Goal: Task Accomplishment & Management: Use online tool/utility

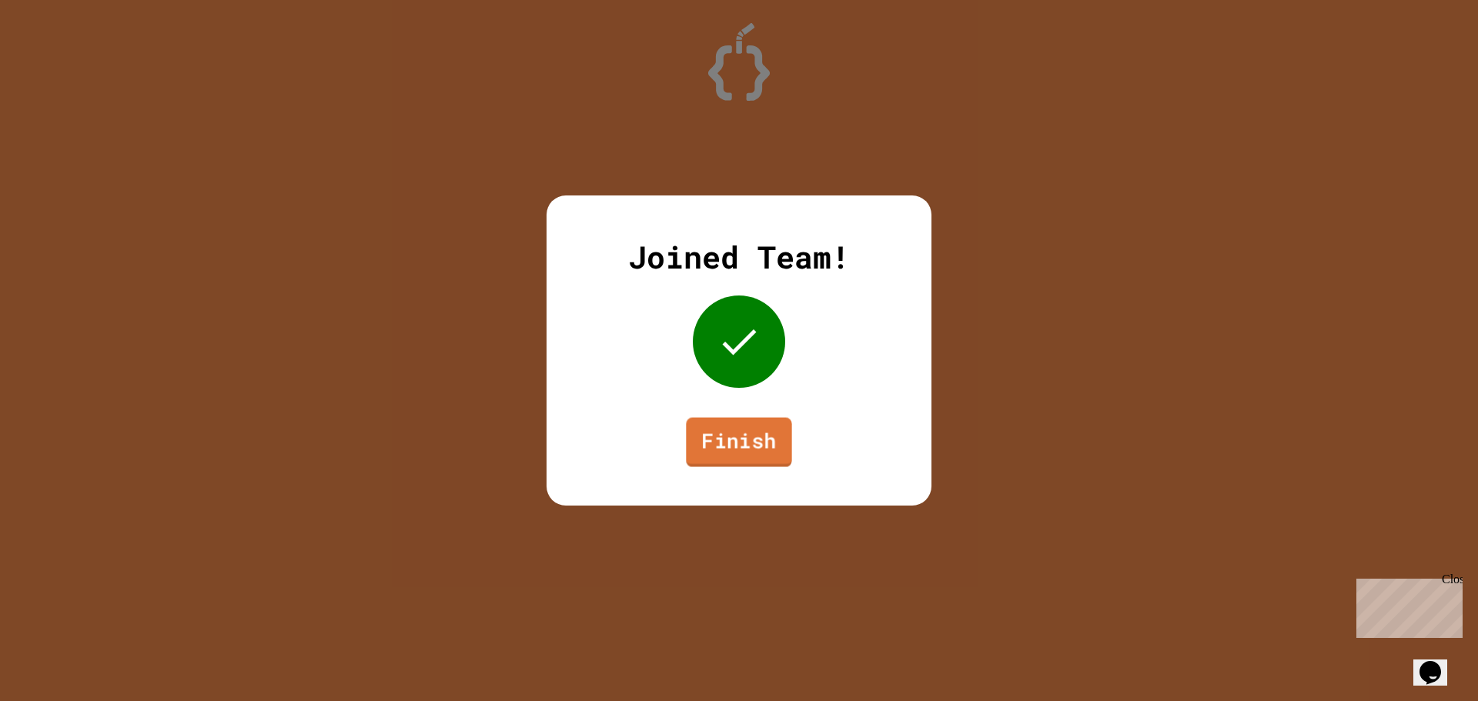
click at [714, 419] on link "Finish" at bounding box center [738, 442] width 105 height 49
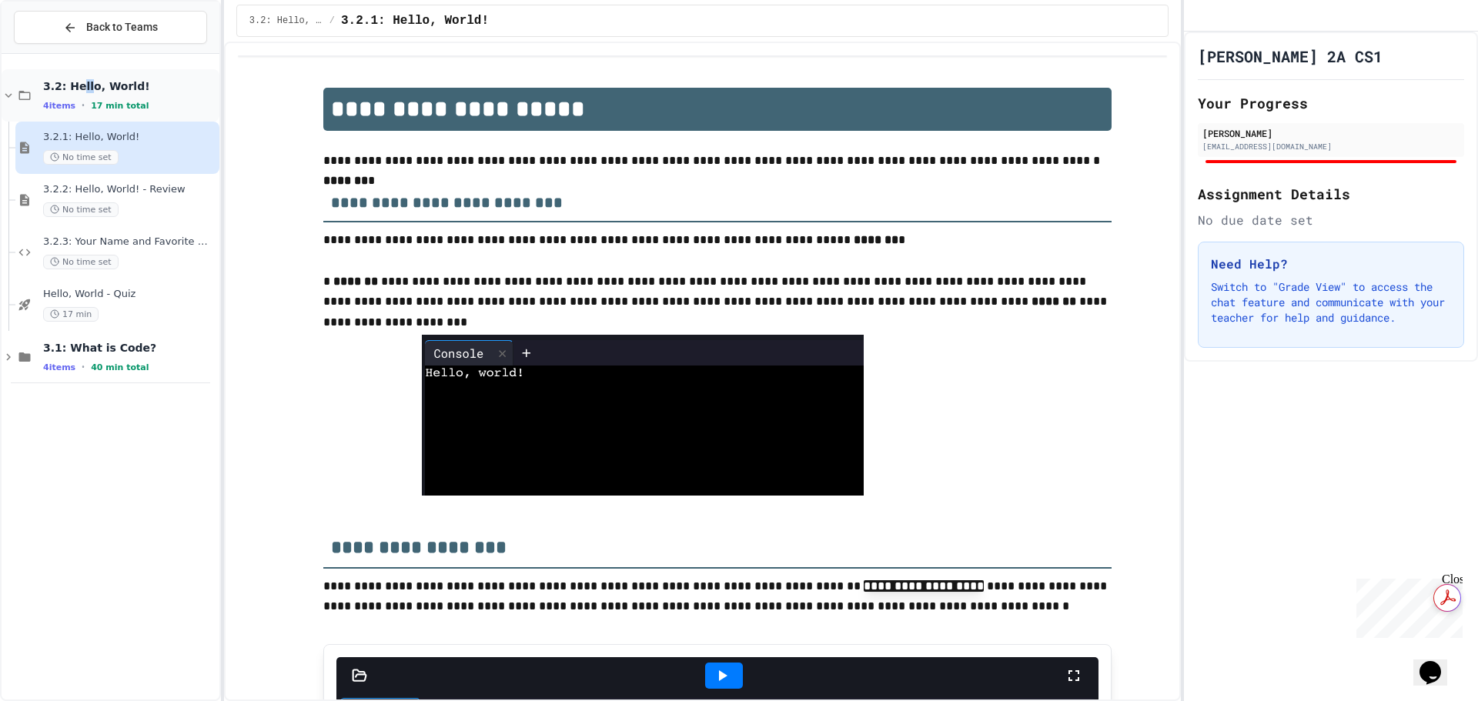
drag, startPoint x: 82, startPoint y: 90, endPoint x: 97, endPoint y: 89, distance: 14.7
click at [97, 89] on span "3.2: Hello, World!" at bounding box center [129, 86] width 173 height 14
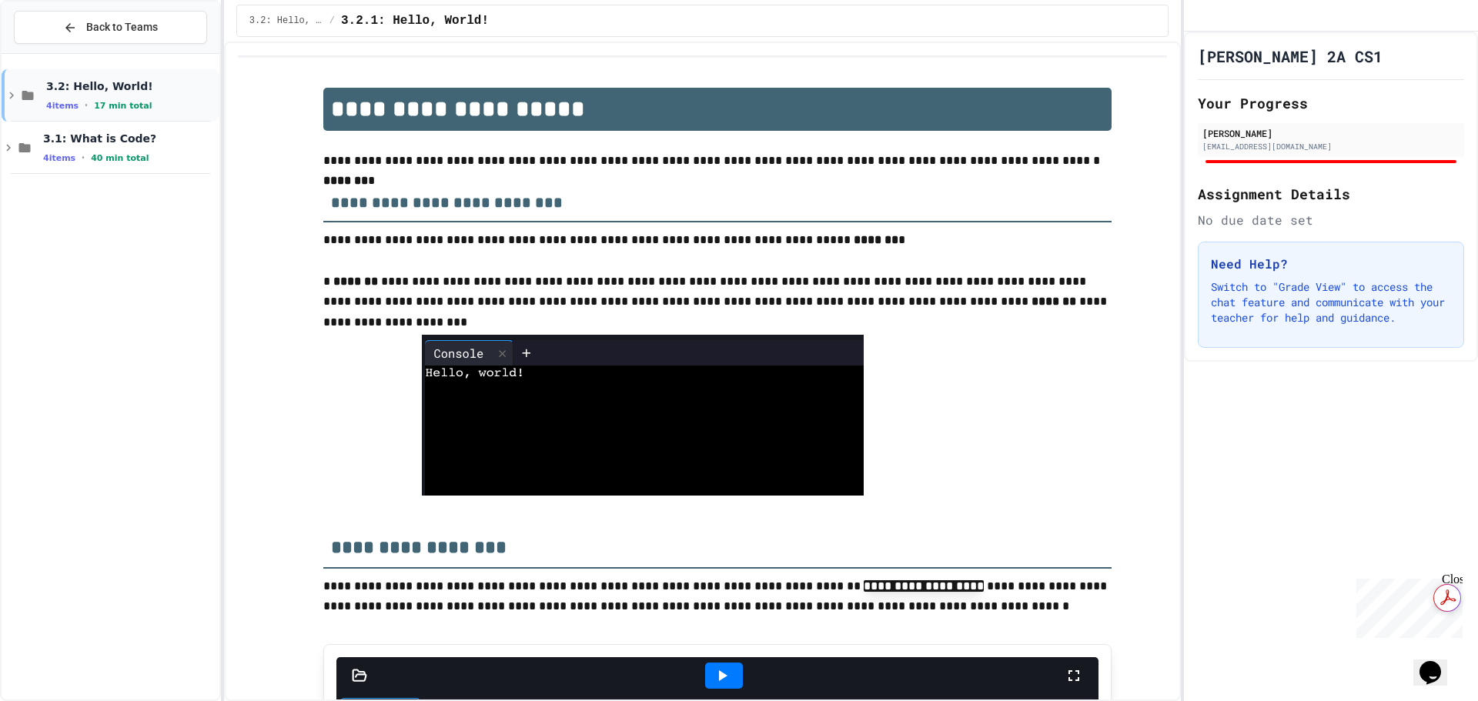
click at [152, 108] on div "4 items • 17 min total" at bounding box center [131, 105] width 170 height 12
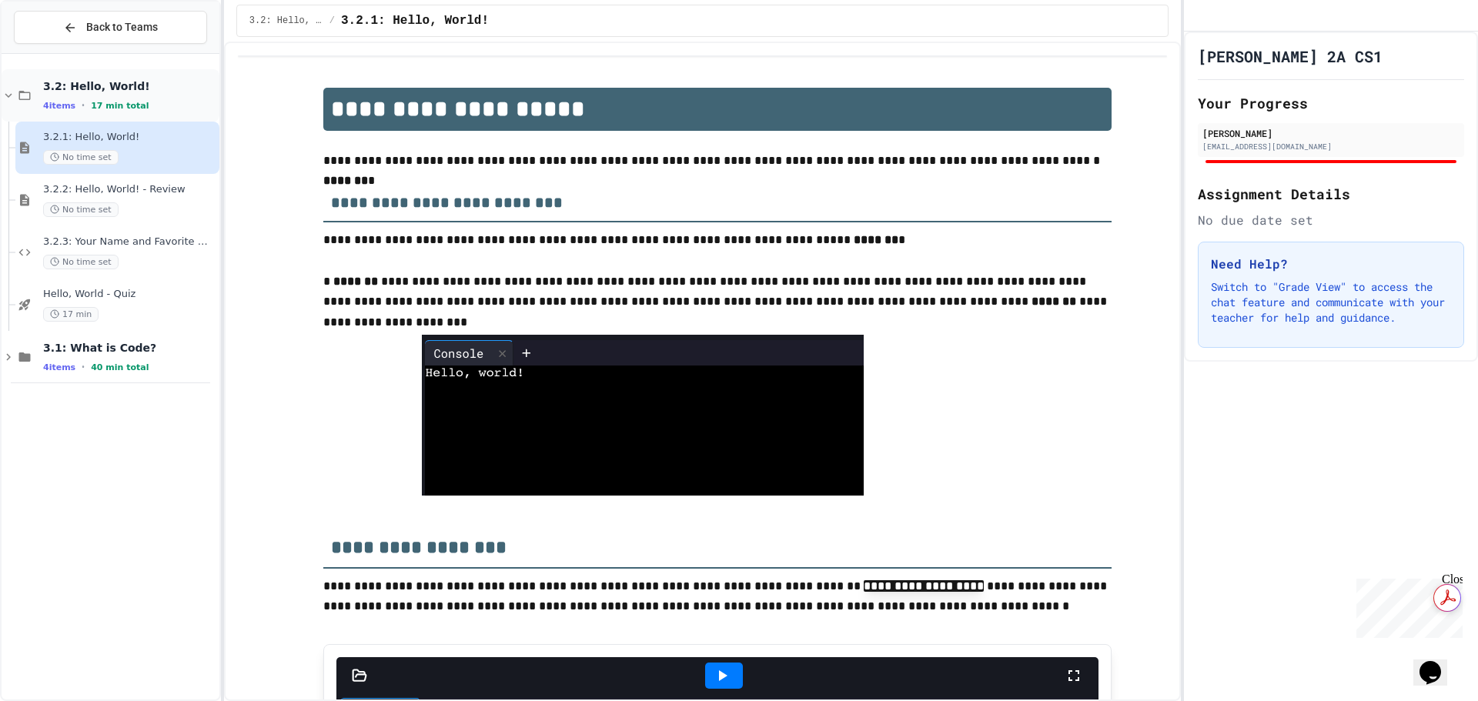
click at [107, 96] on div "3.2: Hello, World! 4 items • 17 min total" at bounding box center [129, 95] width 173 height 32
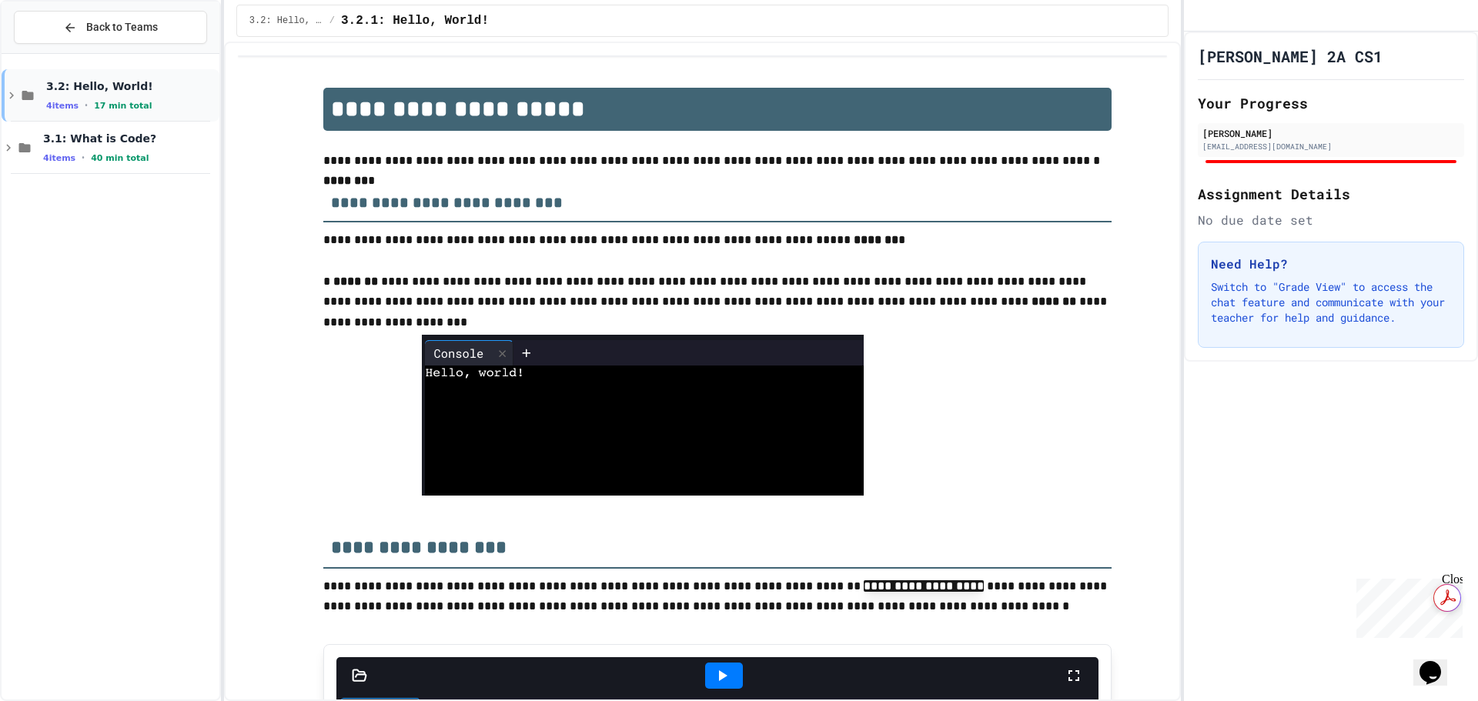
click at [111, 90] on span "3.2: Hello, World!" at bounding box center [131, 86] width 170 height 14
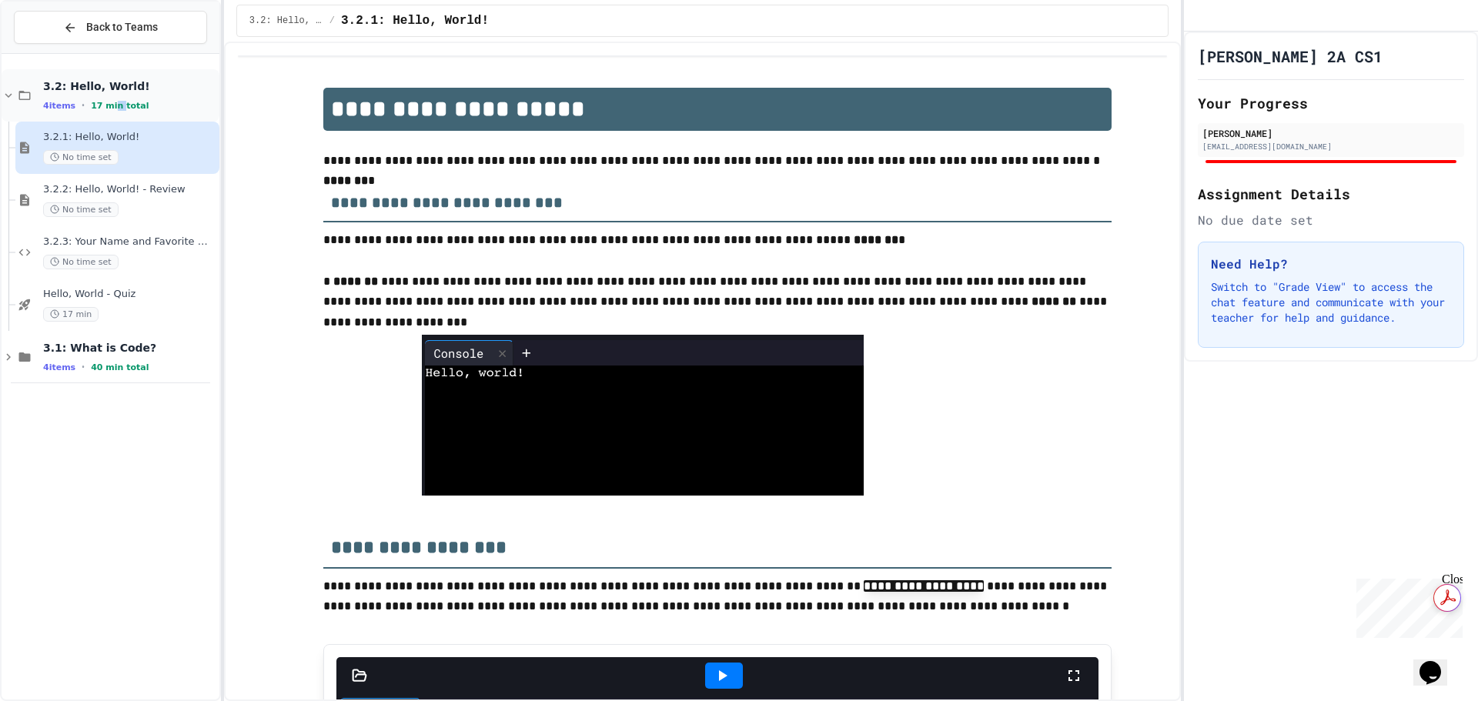
drag, startPoint x: 115, startPoint y: 106, endPoint x: 106, endPoint y: 114, distance: 11.4
click at [106, 114] on div "3.2: Hello, World! 4 items • 17 min total" at bounding box center [111, 95] width 218 height 52
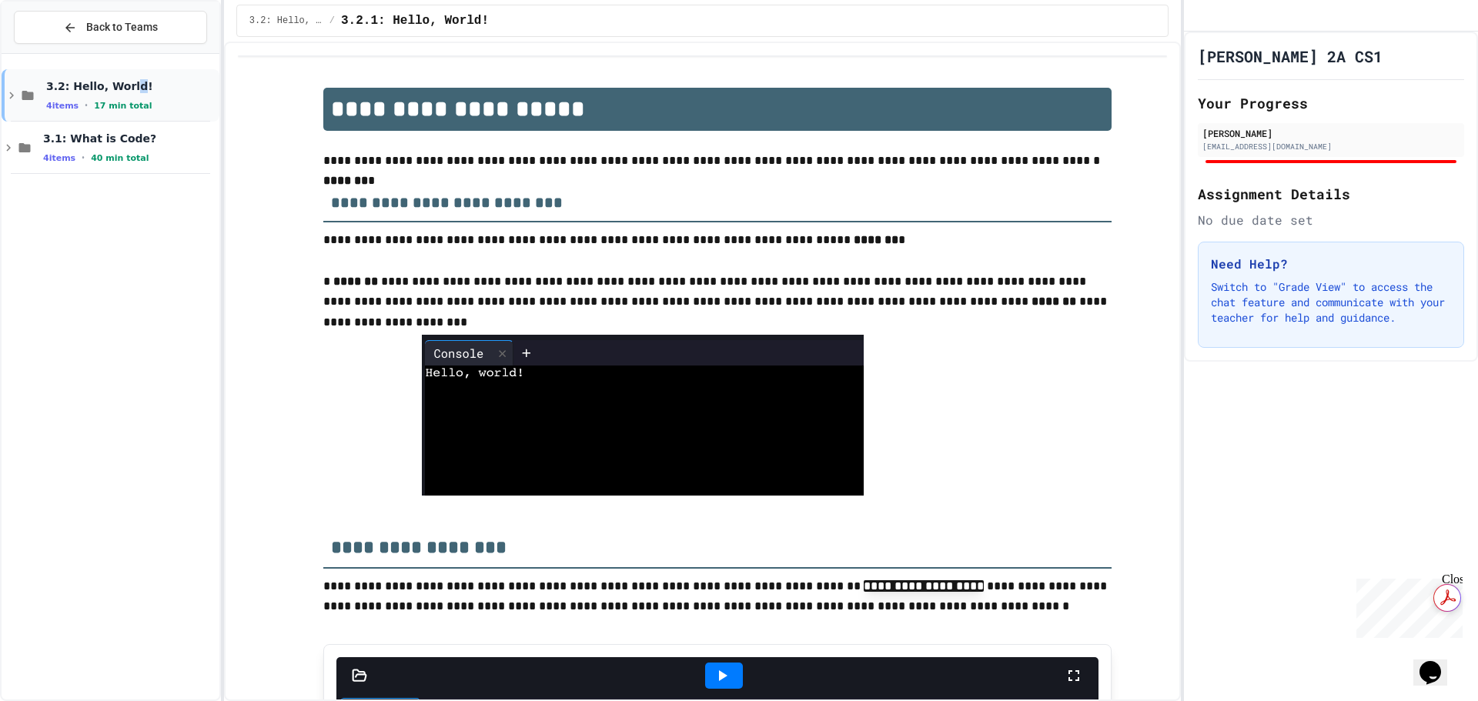
click at [122, 89] on span "3.2: Hello, World!" at bounding box center [131, 86] width 170 height 14
